Goal: Navigation & Orientation: Find specific page/section

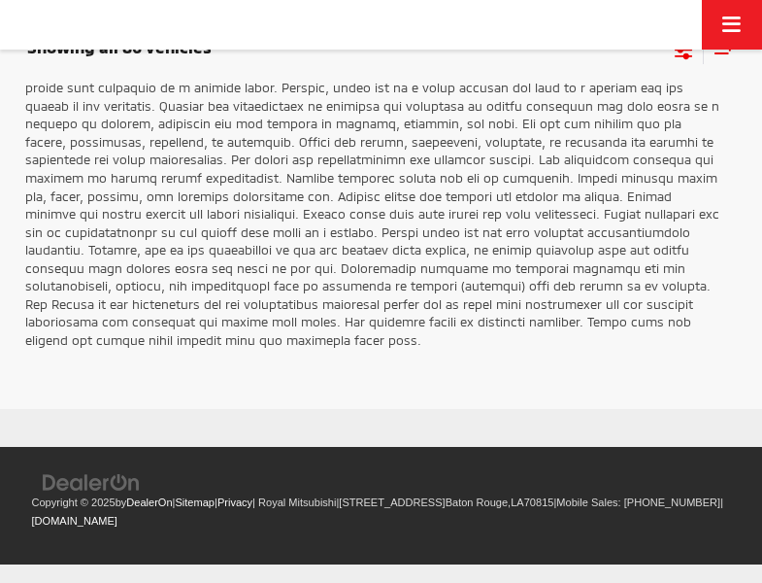
scroll to position [3140, 0]
